Goal: Task Accomplishment & Management: Use online tool/utility

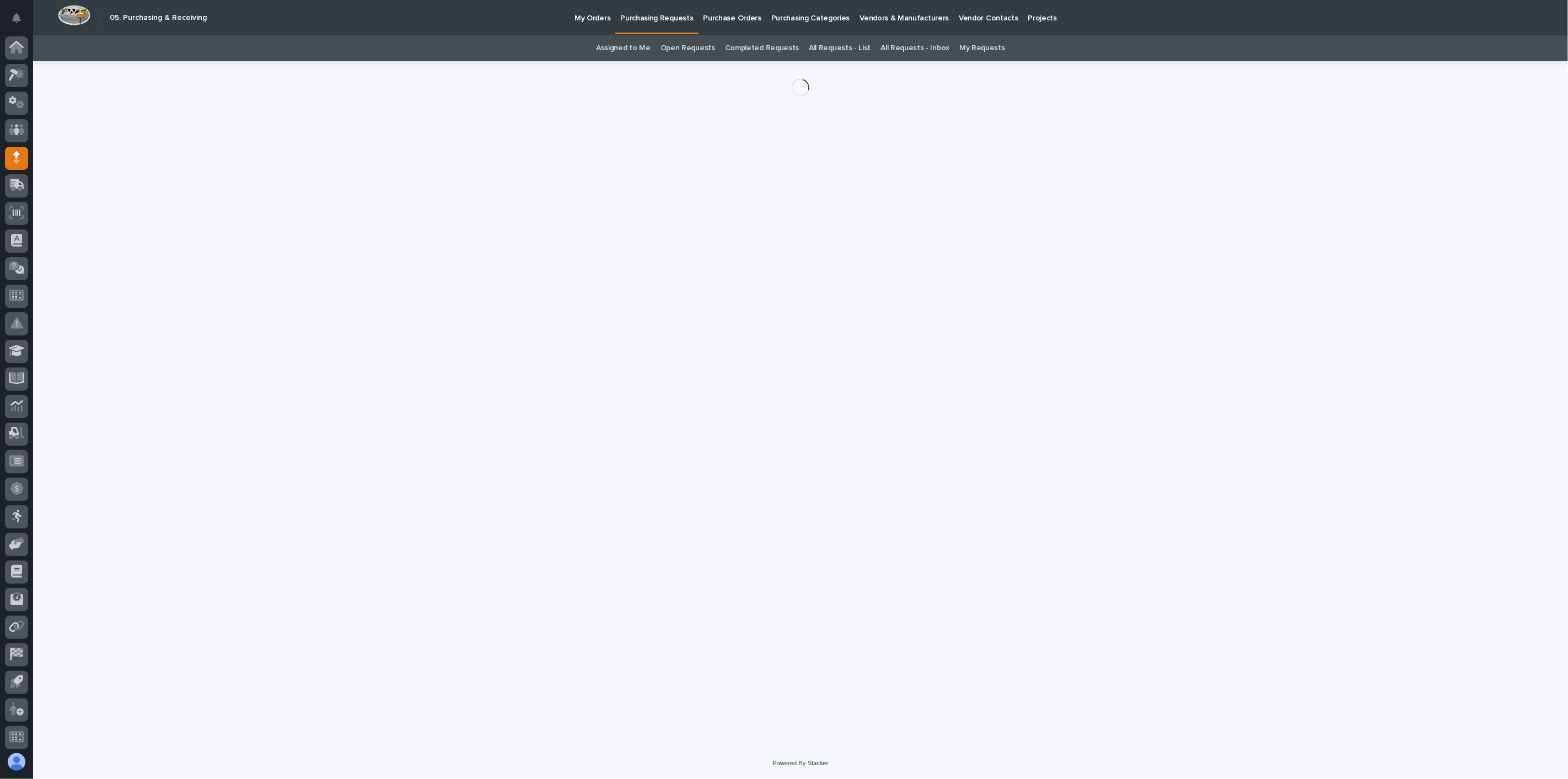
scroll to position [3, 0]
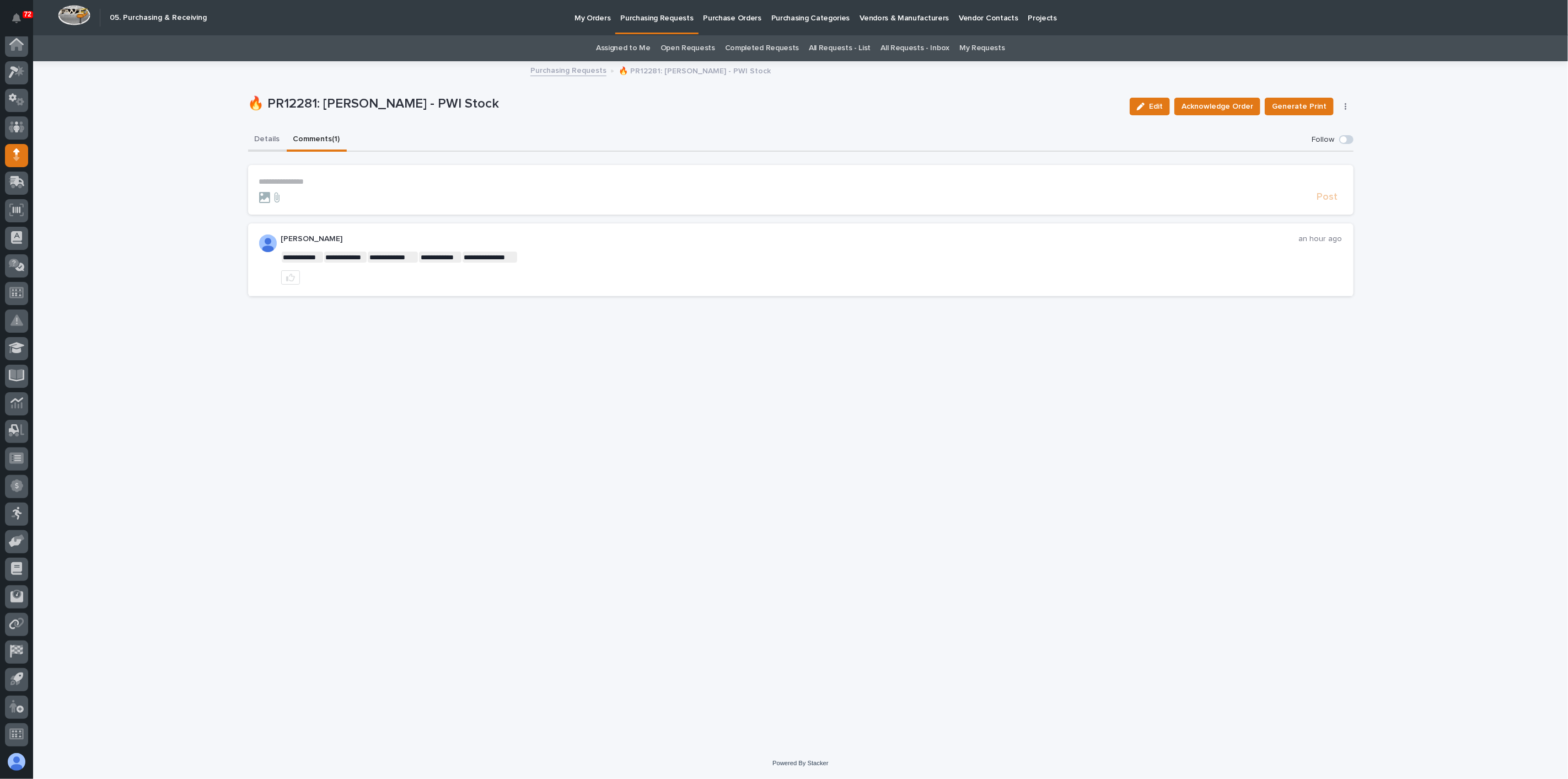
click at [270, 139] on button "Details" at bounding box center [268, 140] width 38 height 23
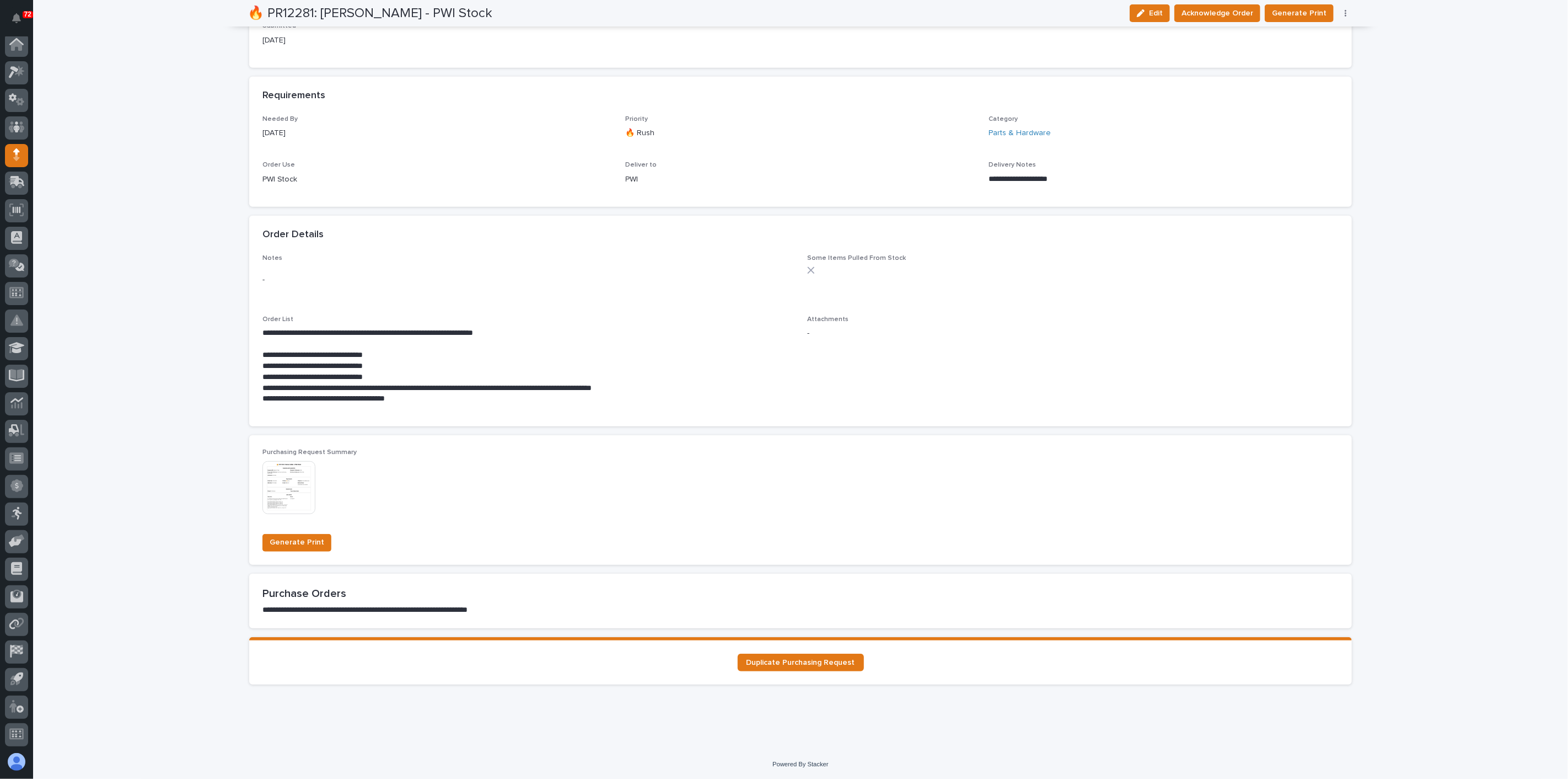
scroll to position [432, 0]
click at [305, 482] on img at bounding box center [289, 488] width 52 height 53
